Goal: Task Accomplishment & Management: Use online tool/utility

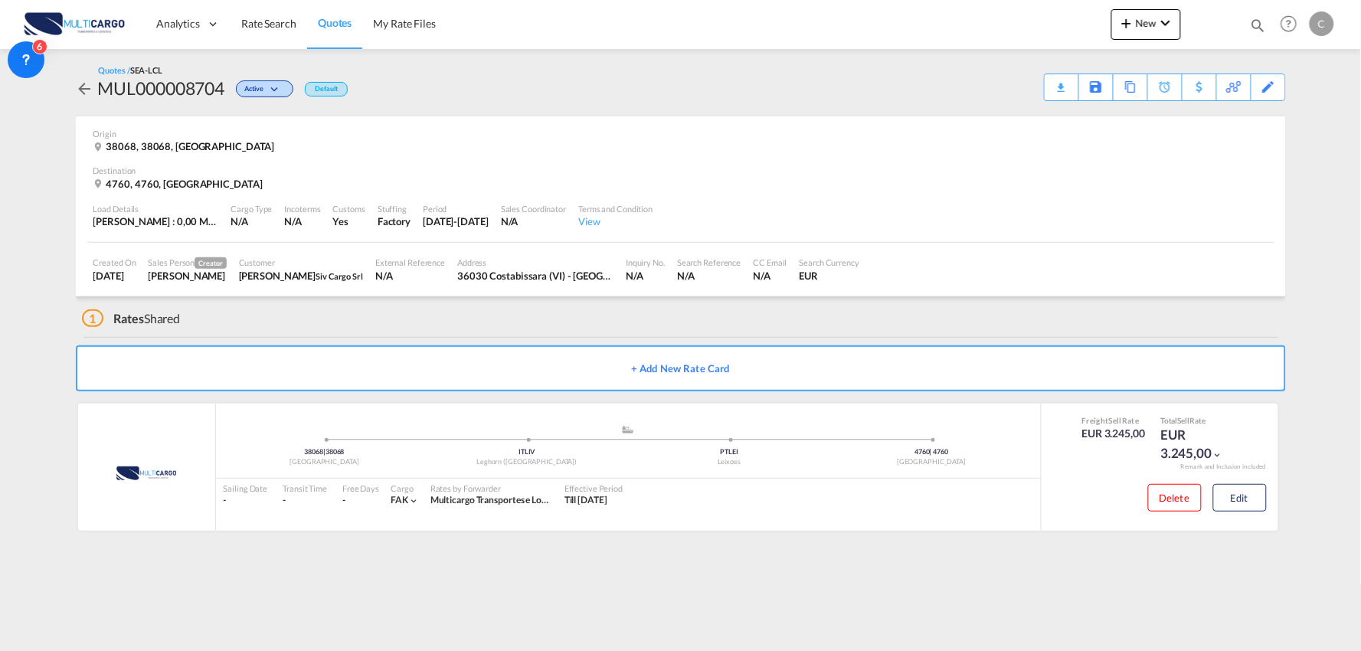
click at [305, 614] on md-content "Analytics Reports Dashboard Rate Search Quotes My Rate Files New Rates Ratecard" at bounding box center [680, 325] width 1361 height 651
click at [242, 317] on div "1 Rates Shared" at bounding box center [684, 314] width 1204 height 37
click at [325, 305] on div "1 Rates Shared" at bounding box center [684, 314] width 1204 height 37
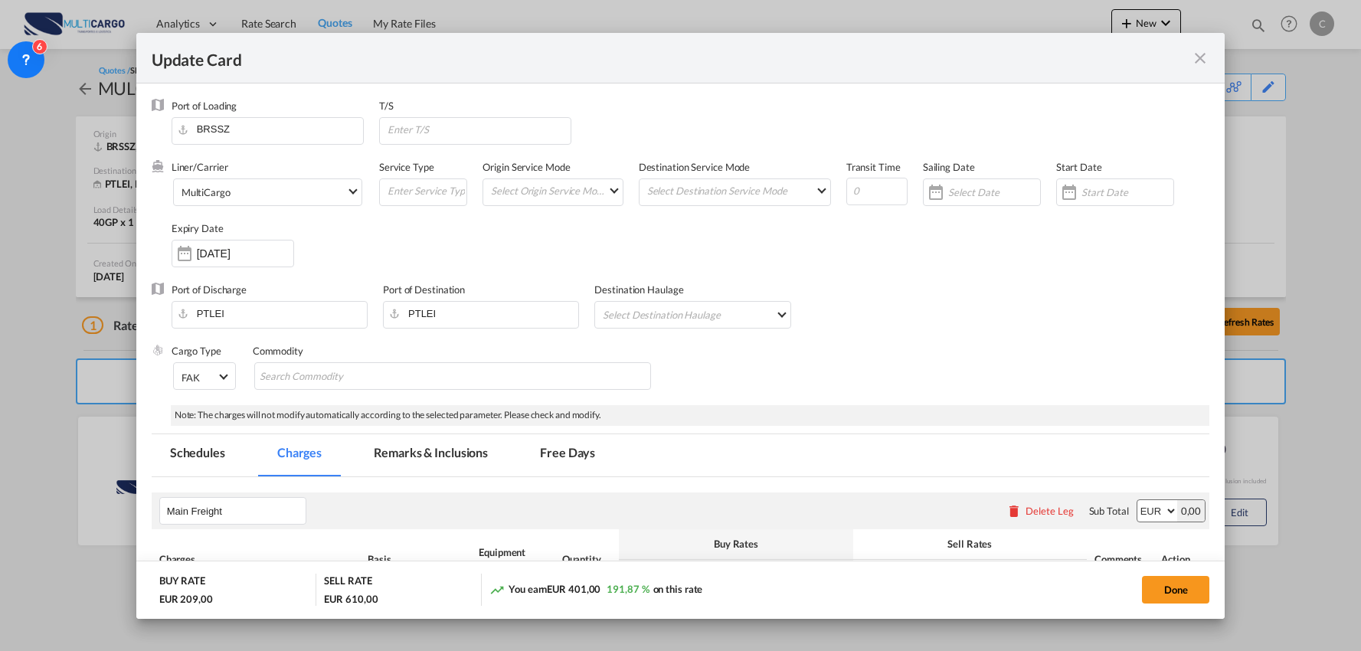
select select "per B/L"
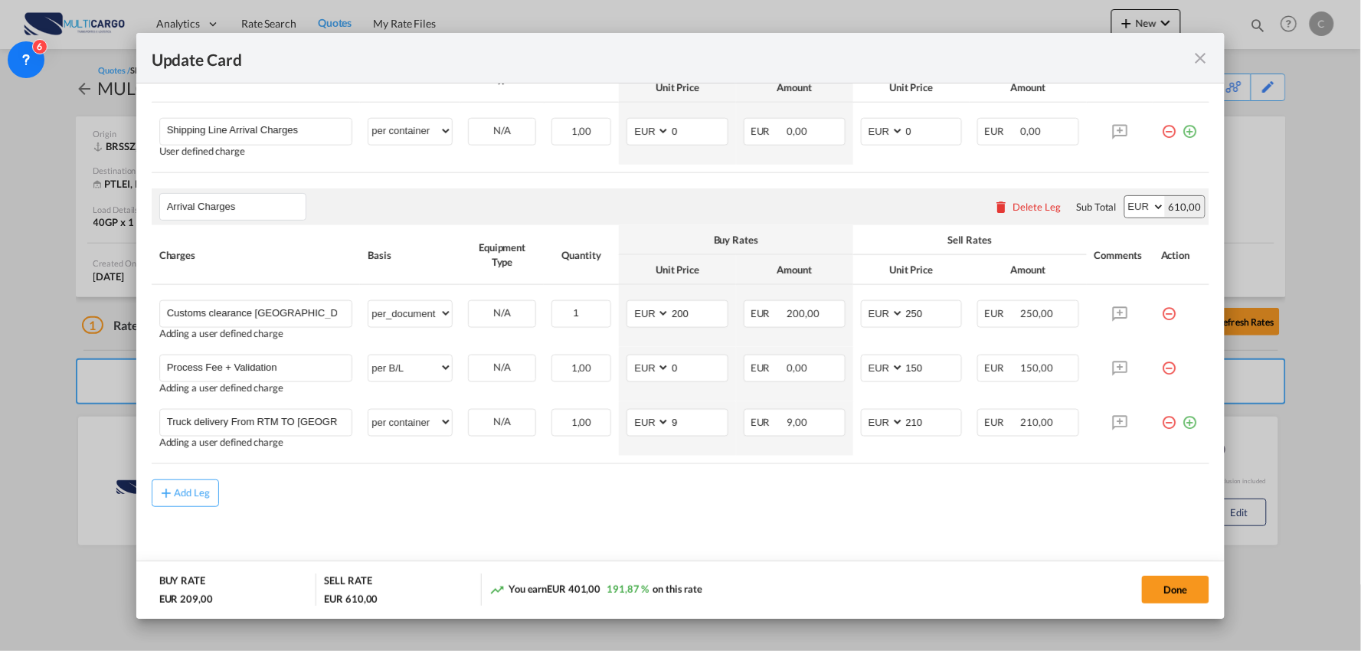
click at [548, 511] on md-content "Main Freight Please enter leg name Leg Name Already Exists Delete Leg Sub Total…" at bounding box center [681, 285] width 1058 height 591
click at [555, 480] on div "Add Leg" at bounding box center [681, 493] width 1058 height 28
click at [668, 531] on md-content "Main Freight Please enter leg name Leg Name Already Exists Delete Leg Sub Total…" at bounding box center [681, 285] width 1058 height 591
click at [688, 522] on md-content "Main Freight Please enter leg name Leg Name Already Exists Delete Leg Sub Total…" at bounding box center [681, 285] width 1058 height 591
drag, startPoint x: 672, startPoint y: 510, endPoint x: 699, endPoint y: 510, distance: 27.6
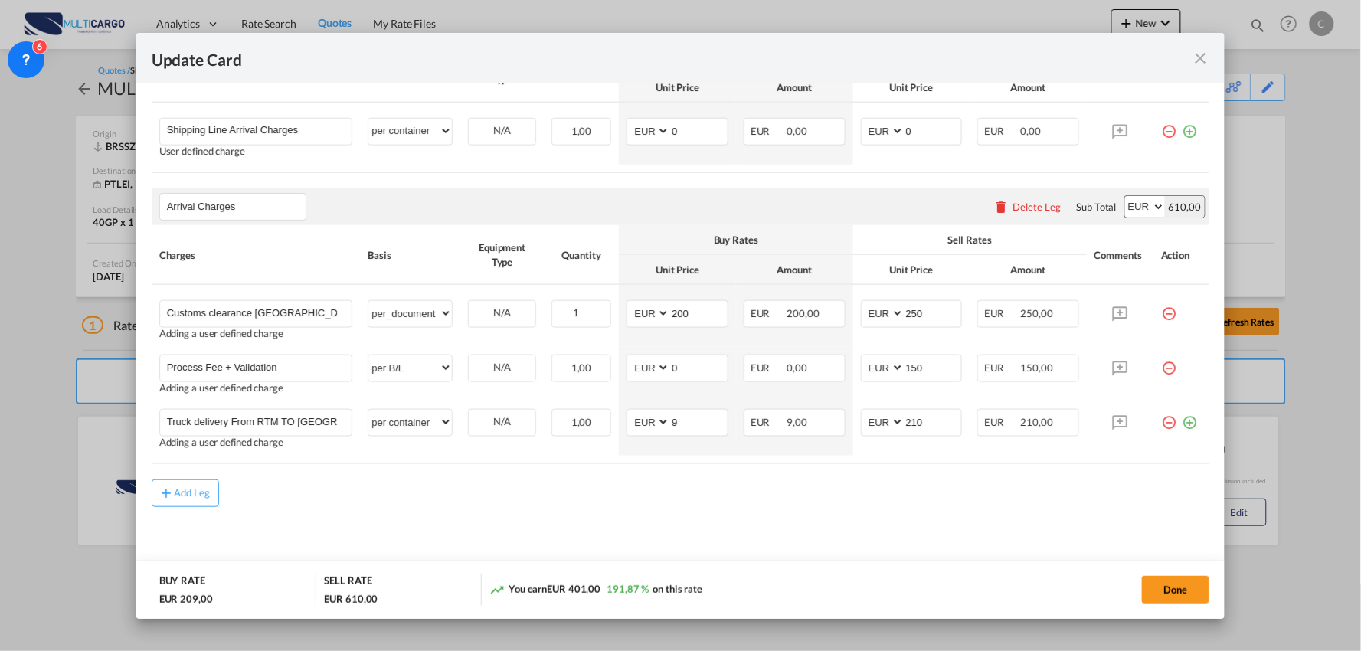
click at [675, 510] on md-content "Main Freight Please enter leg name Leg Name Already Exists Delete Leg Sub Total…" at bounding box center [681, 285] width 1058 height 591
click at [1182, 128] on md-icon "icon-plus-circle-outline green-400-fg" at bounding box center [1189, 125] width 15 height 15
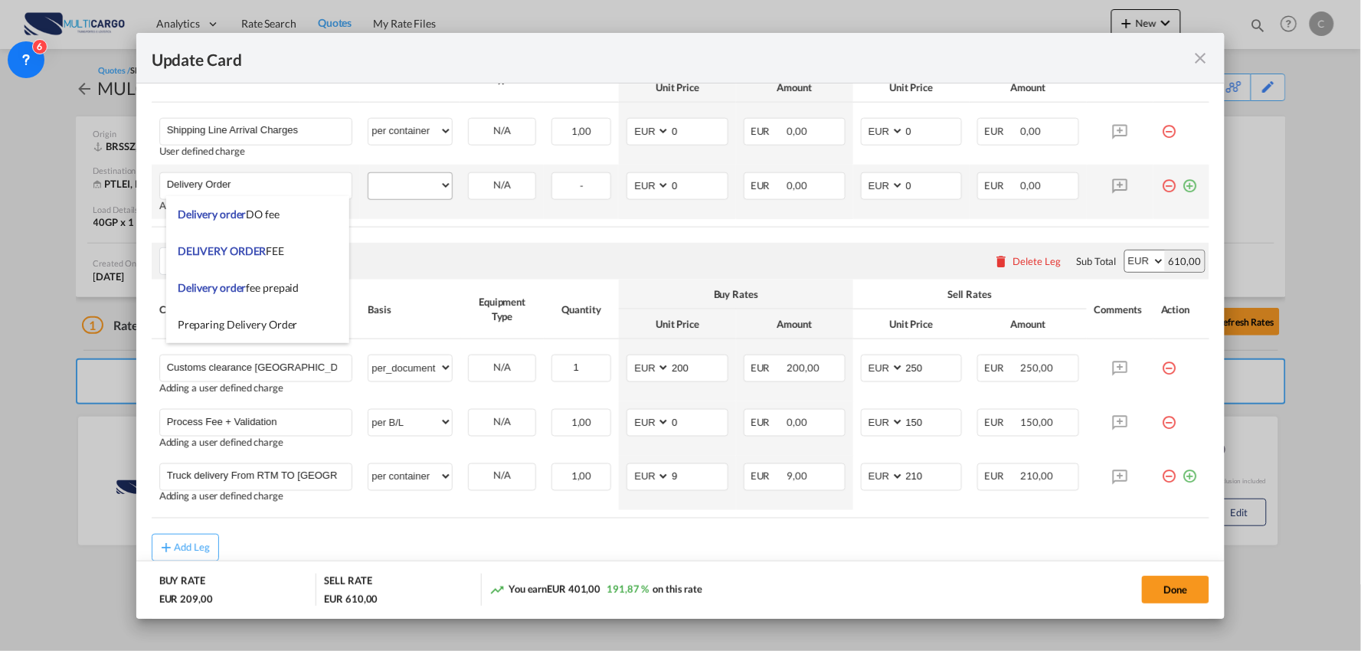
type input "Delivery Order"
click at [406, 180] on select "per equipment per container per B/L per shipping bill per shipment % on freight…" at bounding box center [409, 185] width 83 height 25
select select "per container"
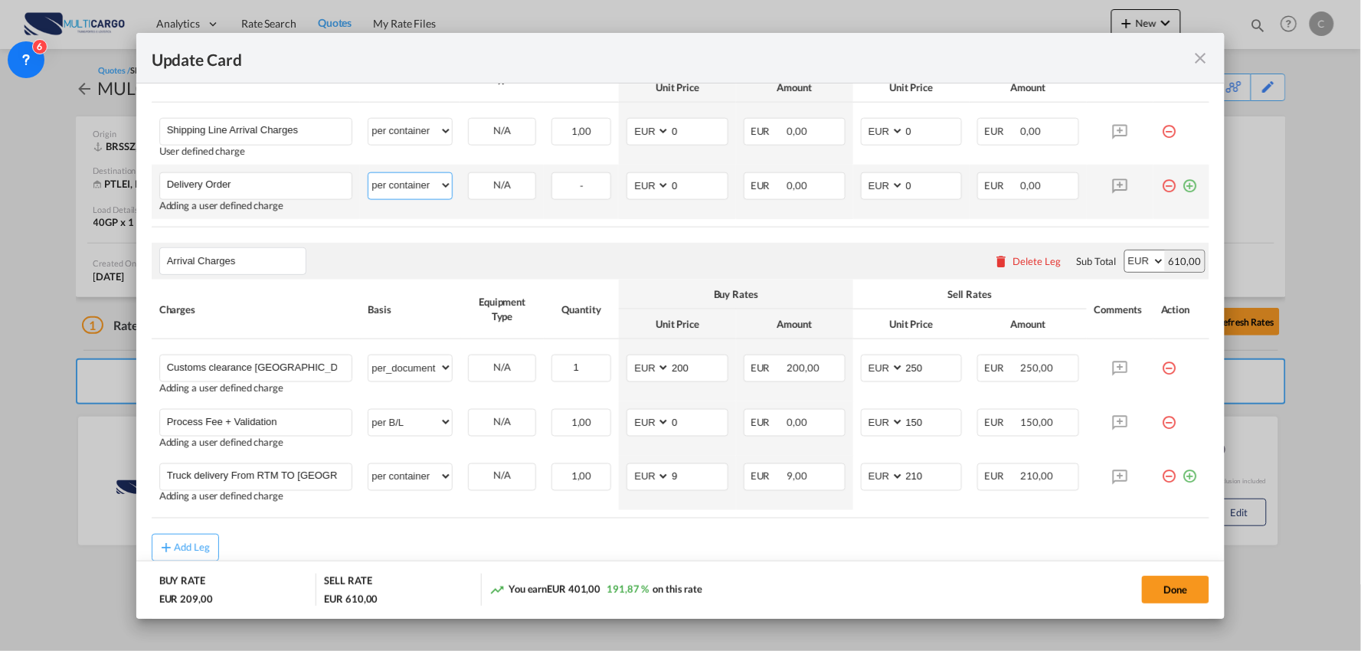
click at [368, 173] on select "per equipment per container per B/L per shipping bill per shipment % on freight…" at bounding box center [409, 185] width 83 height 25
drag, startPoint x: 927, startPoint y: 191, endPoint x: 851, endPoint y: 174, distance: 78.6
click at [861, 185] on md-input-container "AED AFN ALL AMD ANG AOA ARS AUD AWG AZN BAM BBD BDT BGN BHD BIF BMD BND [PERSON…" at bounding box center [912, 186] width 102 height 28
type input "95"
drag, startPoint x: 689, startPoint y: 189, endPoint x: 554, endPoint y: 194, distance: 135.6
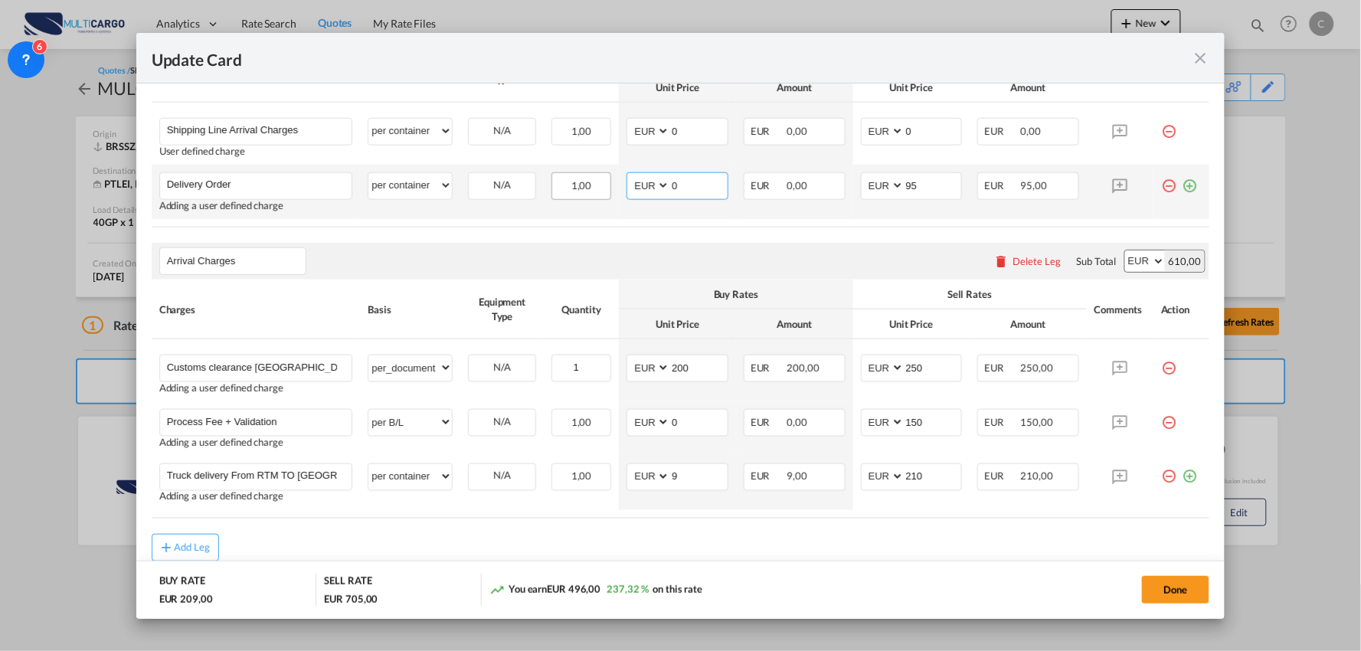
click at [570, 194] on tr "Delivery Order Please Enter User Defined Charges Cannot Be Published Adding a u…" at bounding box center [681, 192] width 1058 height 54
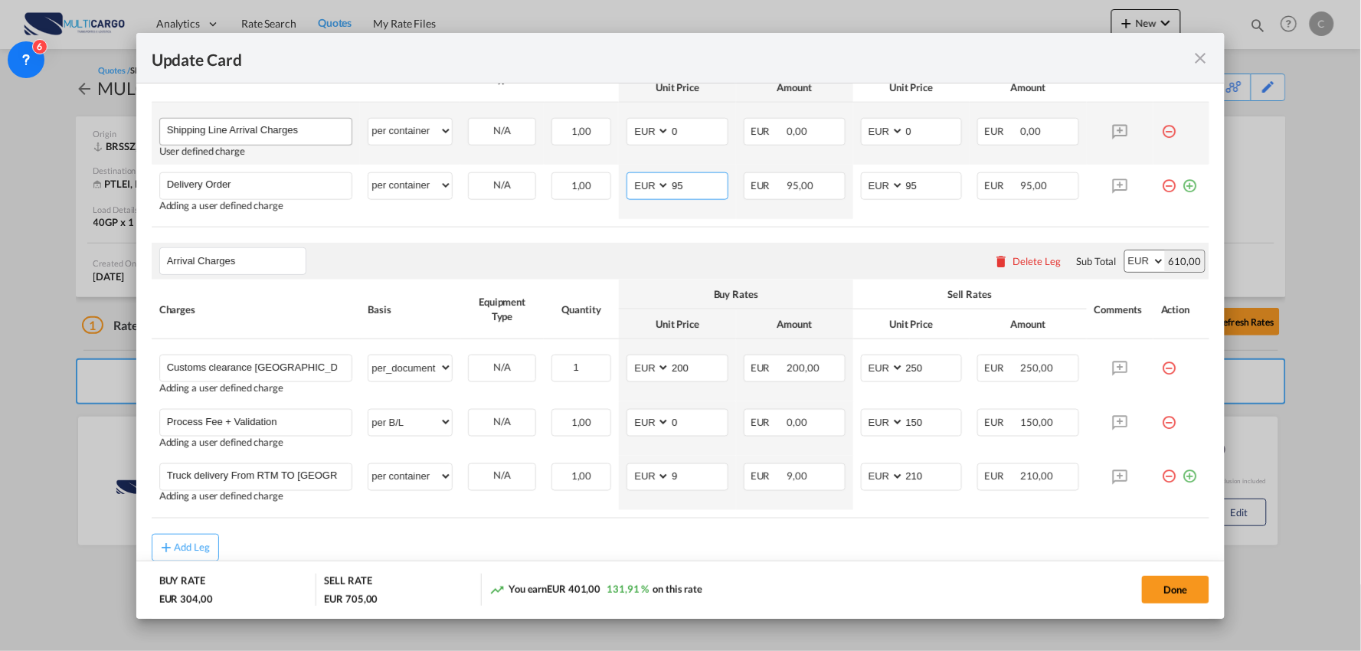
type input "95"
drag, startPoint x: 329, startPoint y: 132, endPoint x: -4, endPoint y: 110, distance: 333.9
click at [0, 110] on html "Analytics Reports Dashboard Rate Search Quotes My Rate Files" at bounding box center [680, 325] width 1361 height 651
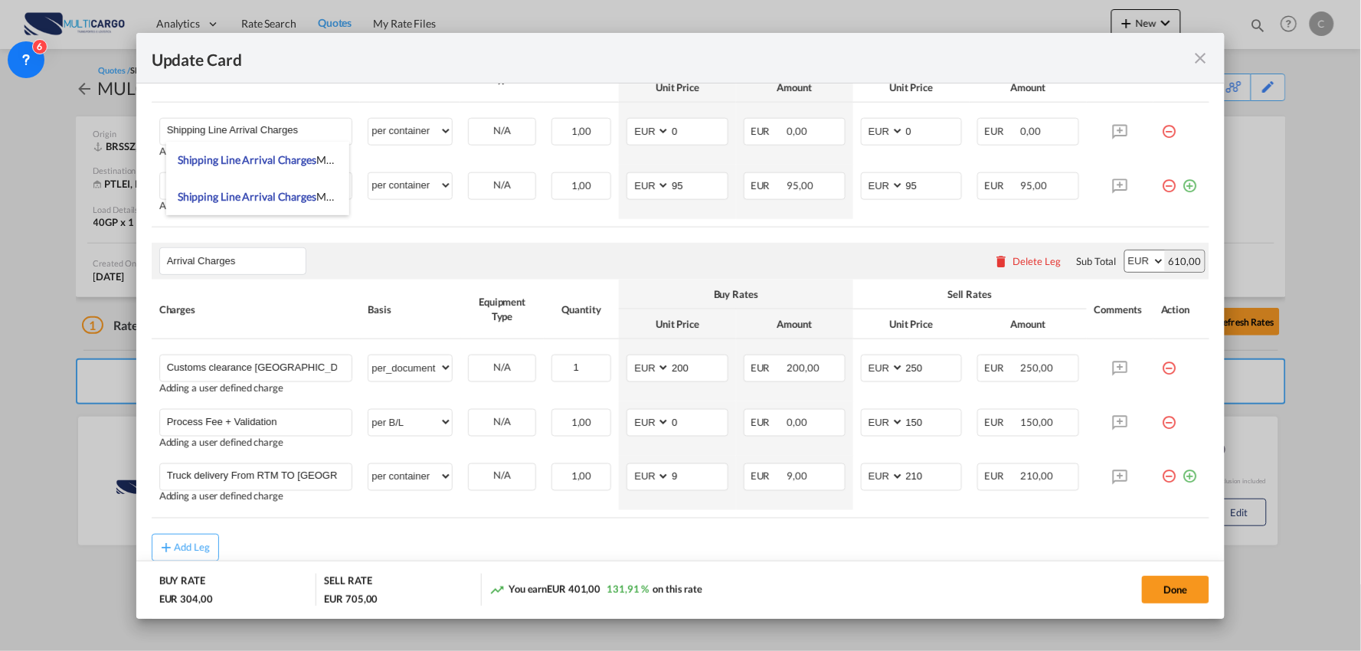
click at [603, 224] on table "Charges Basis Equipment Type Quantity Buy Rates Sell Rates Comments Action Unit…" at bounding box center [681, 134] width 1058 height 185
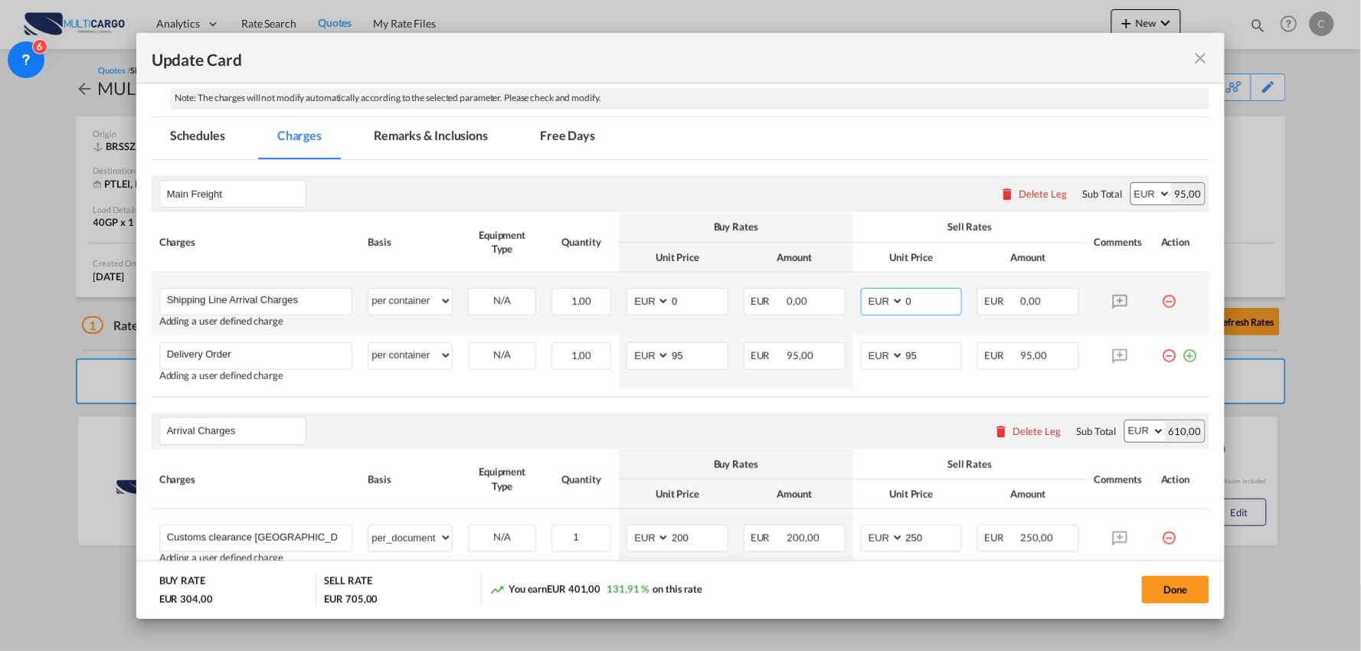
drag, startPoint x: 919, startPoint y: 305, endPoint x: 874, endPoint y: 307, distance: 45.2
click at [875, 306] on md-input-container "AED AFN ALL AMD ANG AOA ARS AUD AWG AZN BAM BBD BDT BGN BHD BIF BMD BND [PERSON…" at bounding box center [912, 302] width 102 height 28
type input "385"
drag, startPoint x: 679, startPoint y: 302, endPoint x: 593, endPoint y: 310, distance: 86.1
click at [585, 312] on tr "Shipping Line Arrival Charges Please Enter User Defined Charges Cannot Be Publi…" at bounding box center [681, 304] width 1058 height 62
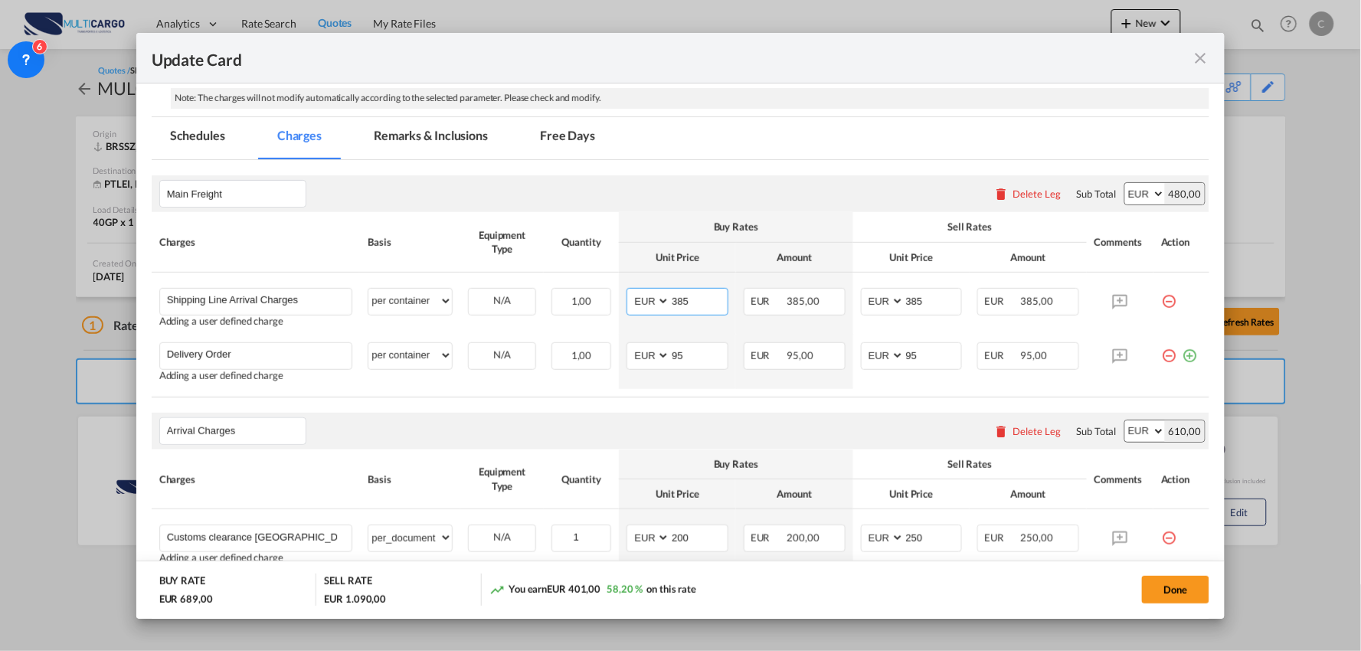
type input "385"
click at [724, 191] on div "Main Freight Please enter leg name Leg Name Already Exists Delete Leg Sub Total…" at bounding box center [681, 193] width 1058 height 37
